Goal: Transaction & Acquisition: Book appointment/travel/reservation

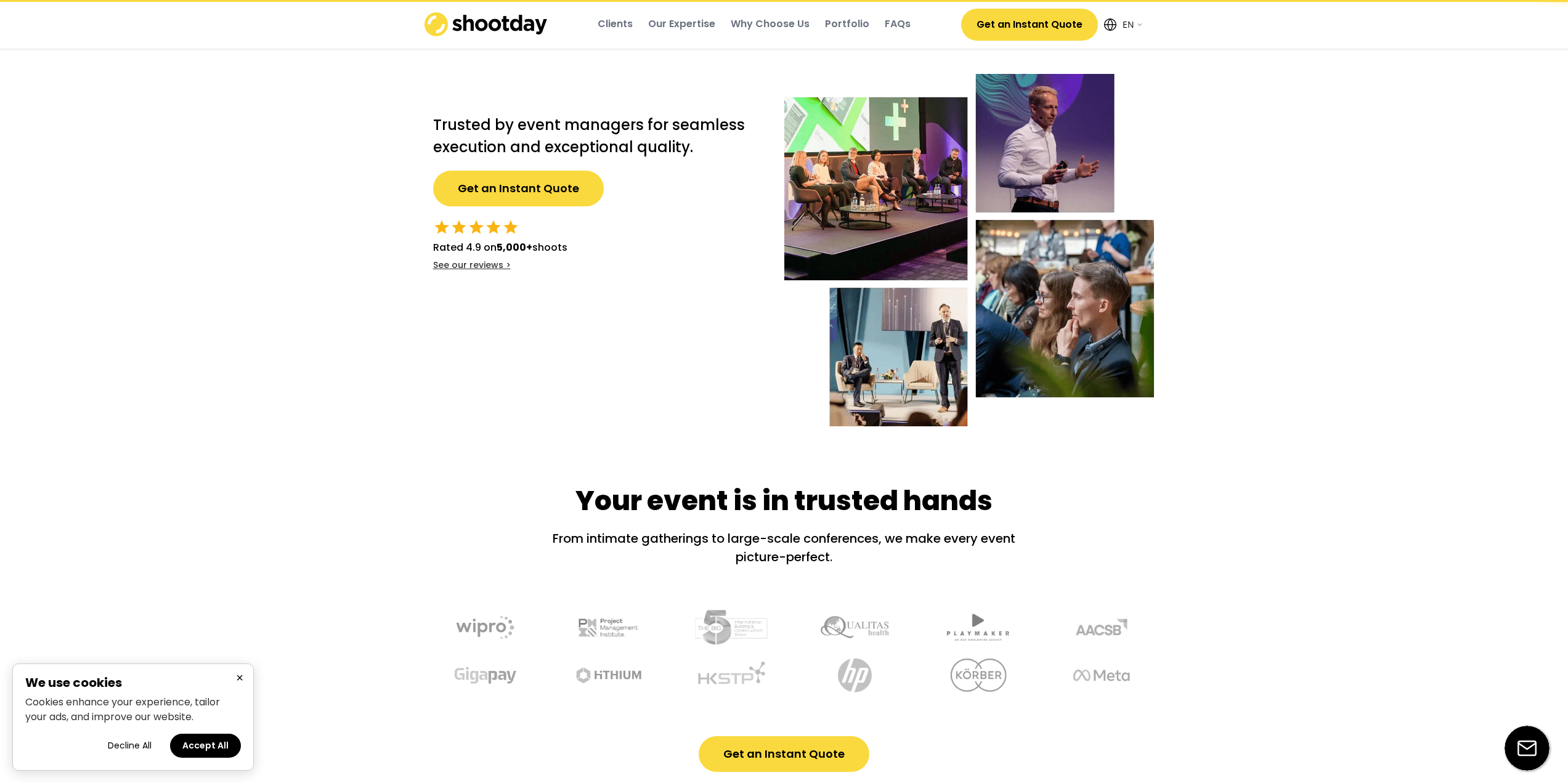
select select ""en""
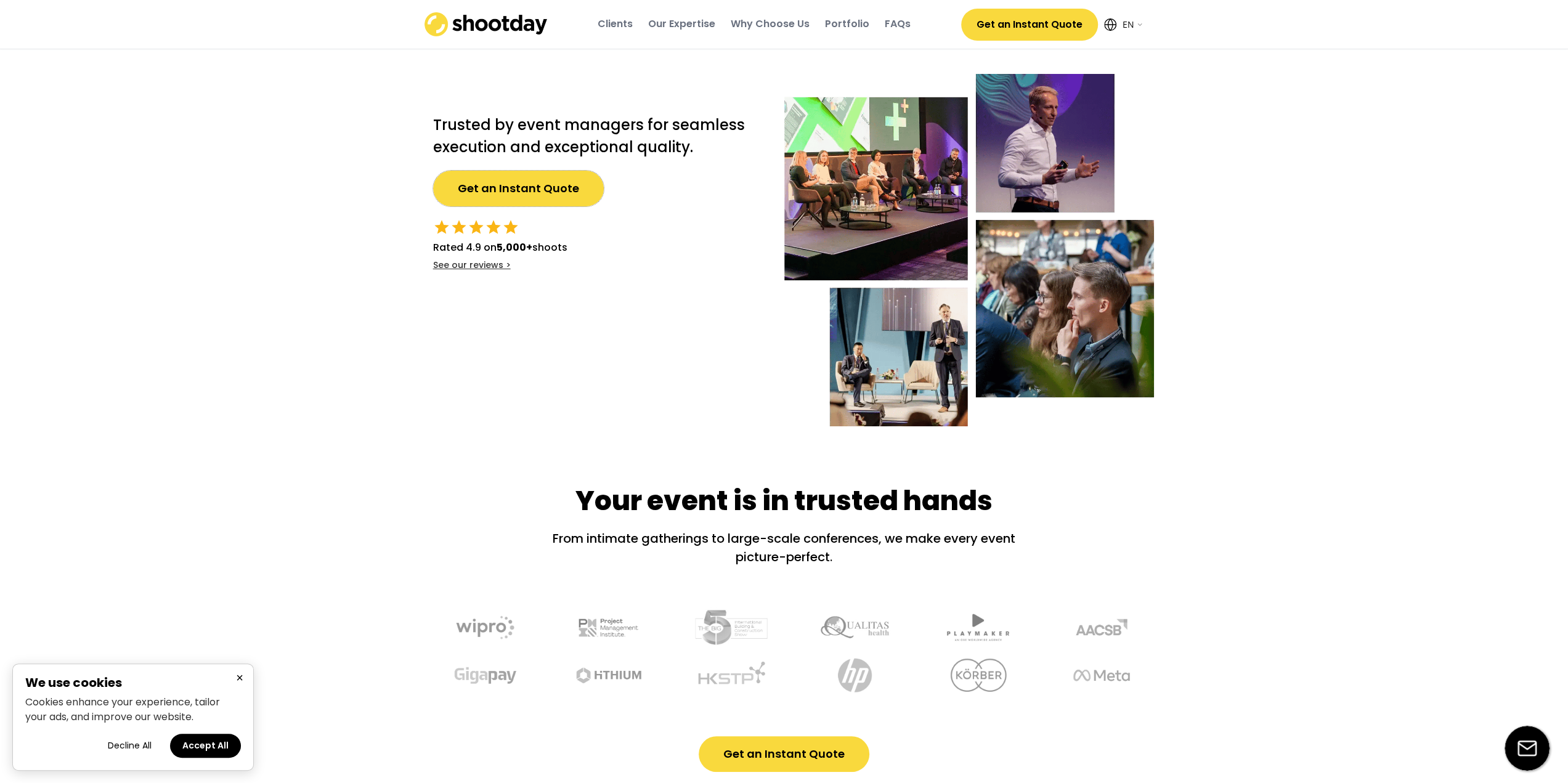
click at [511, 197] on button "Get an Instant Quote" at bounding box center [519, 188] width 171 height 36
